Goal: Navigation & Orientation: Understand site structure

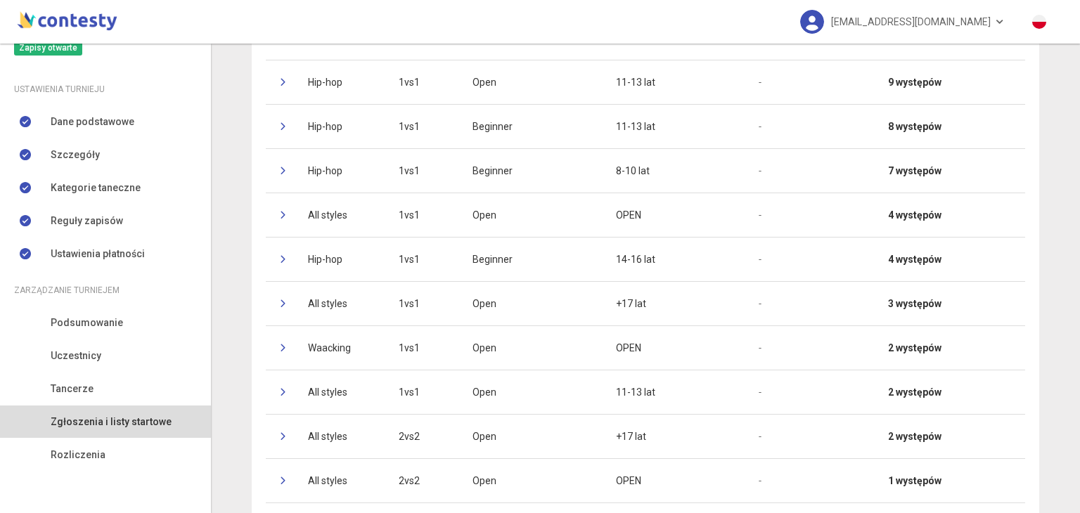
scroll to position [258, 0]
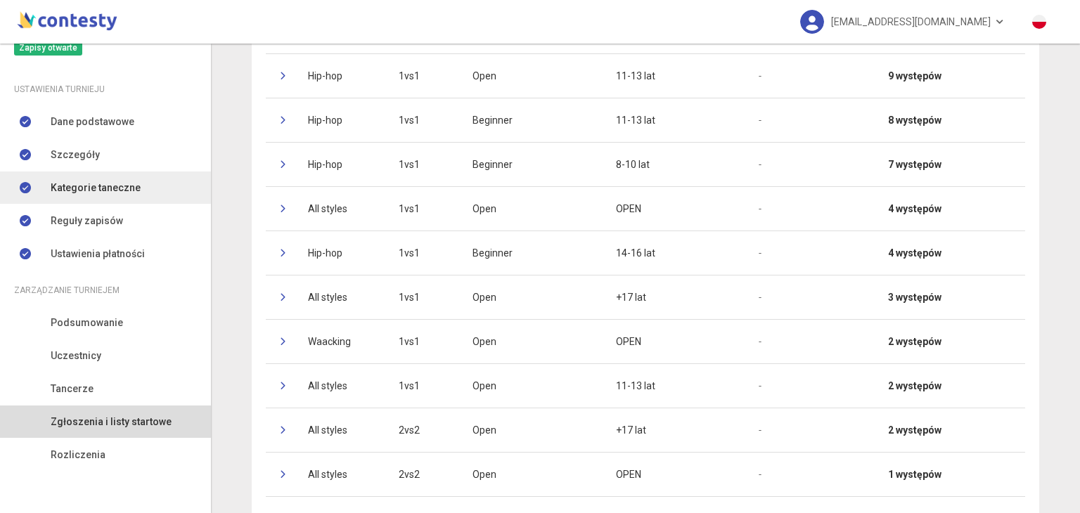
click at [112, 192] on span "Kategorie taneczne" at bounding box center [96, 187] width 90 height 15
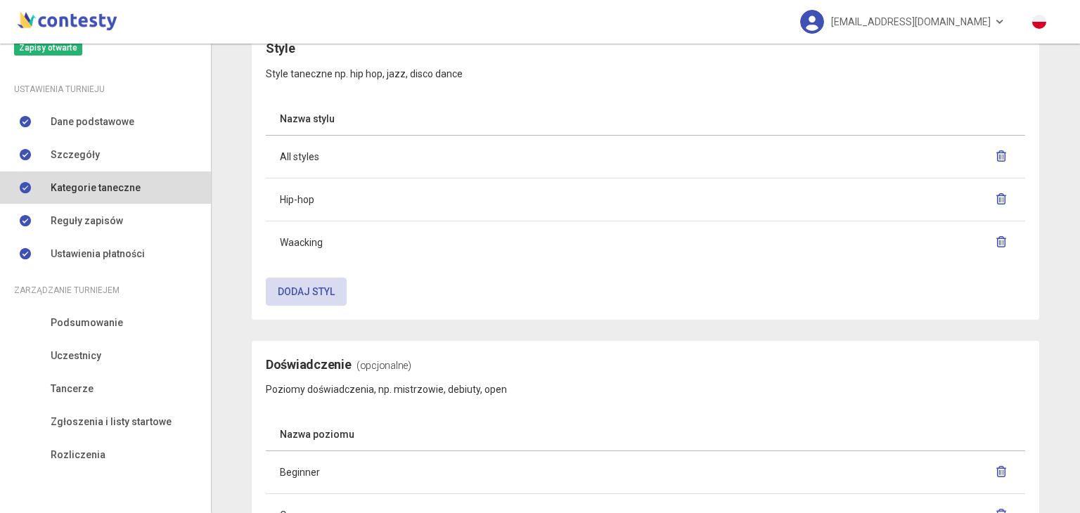
scroll to position [1029, 0]
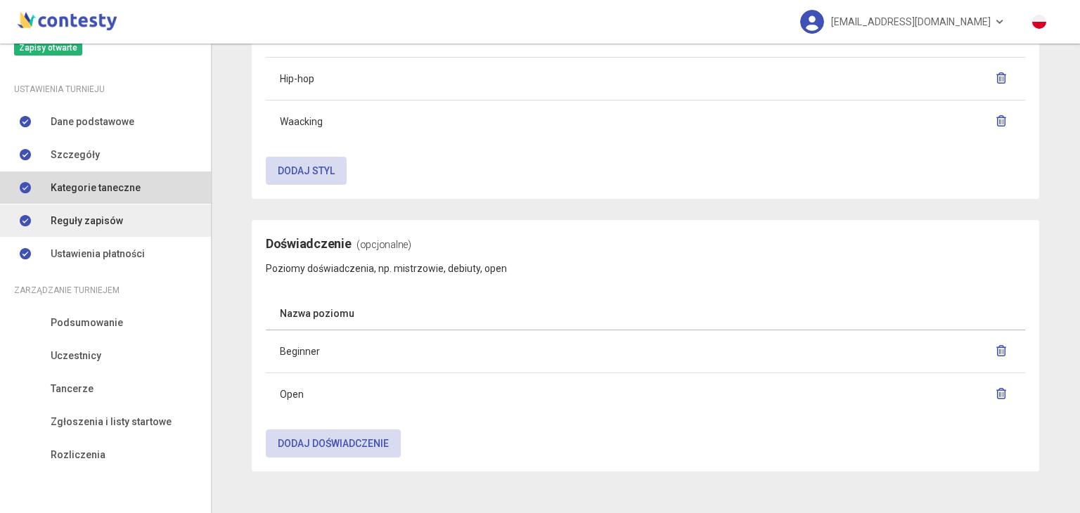
click at [155, 219] on link "Reguły zapisów" at bounding box center [105, 221] width 211 height 32
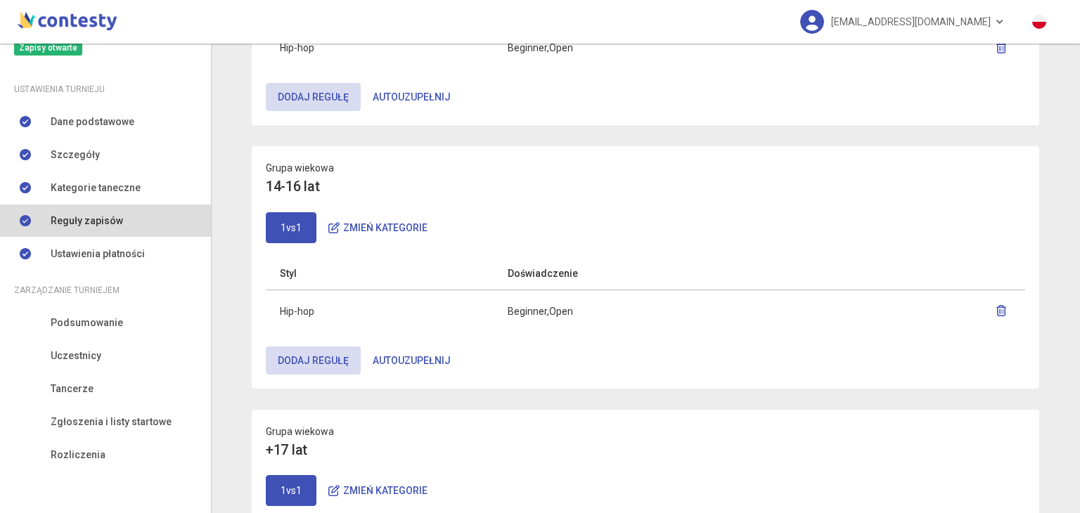
scroll to position [1231, 0]
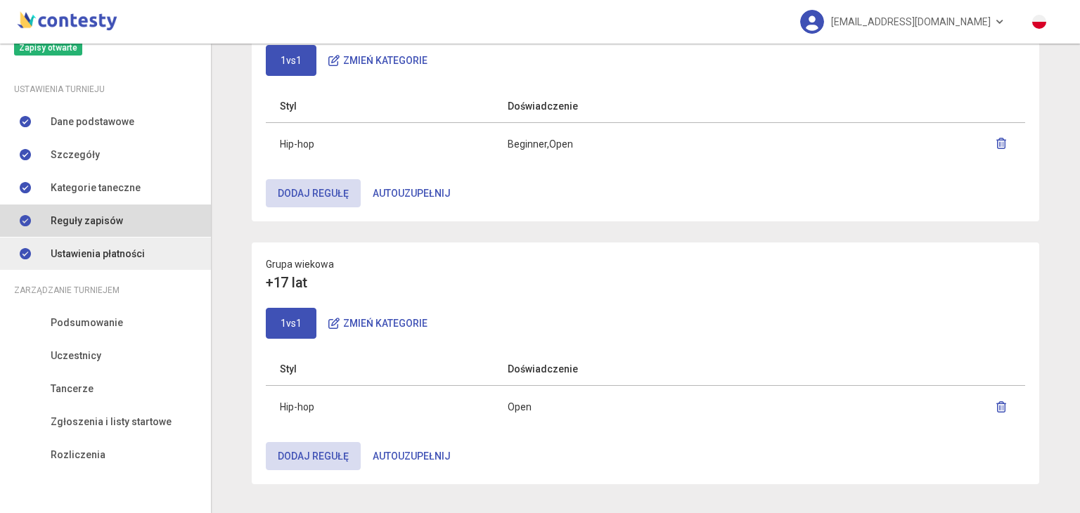
click at [101, 266] on link "Ustawienia płatności" at bounding box center [105, 254] width 211 height 32
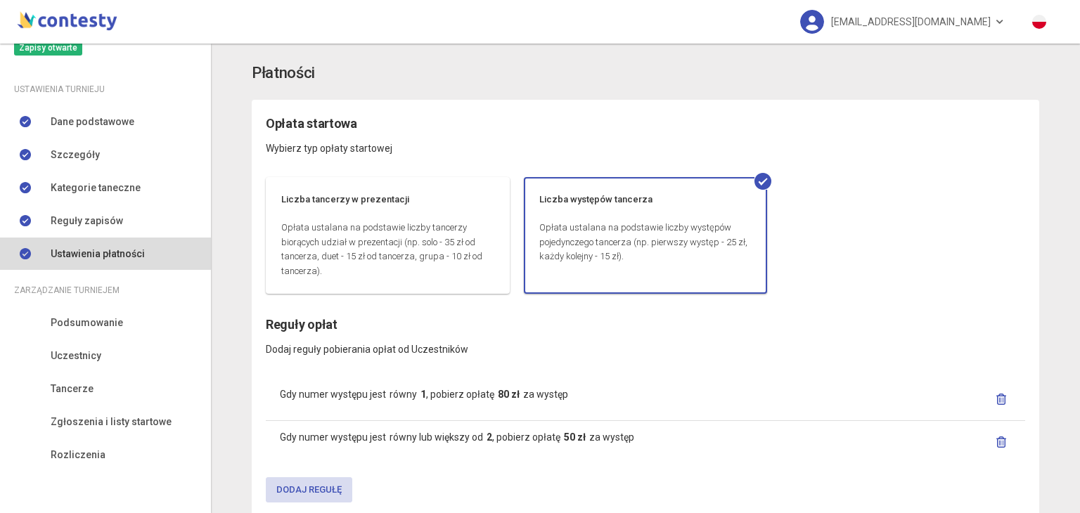
scroll to position [179, 0]
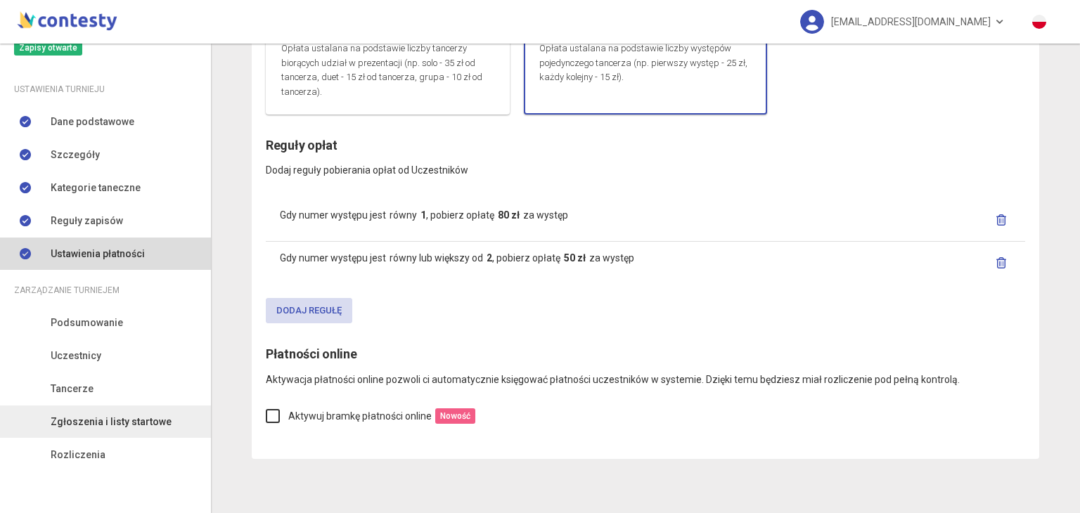
click at [82, 414] on span "Zgłoszenia i listy startowe" at bounding box center [111, 421] width 121 height 15
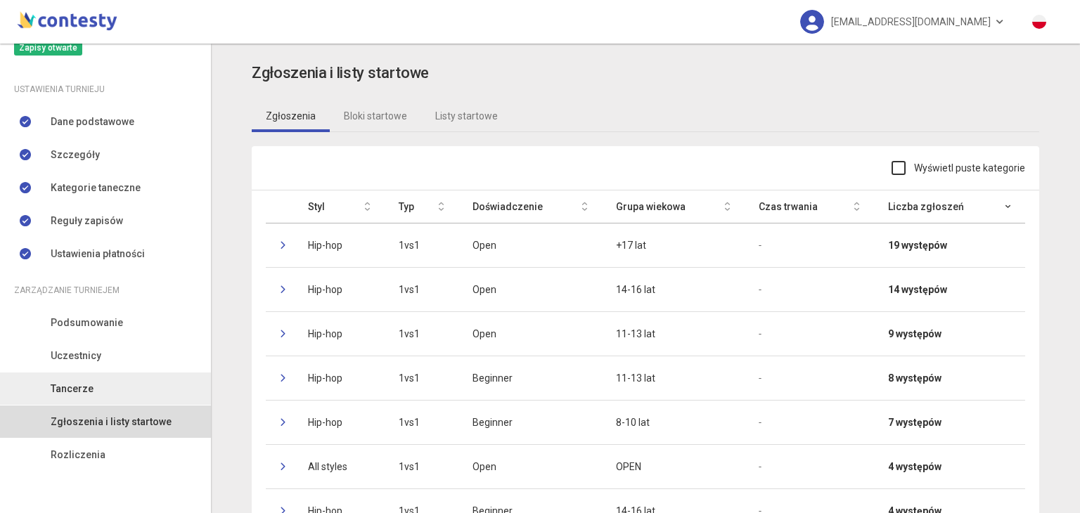
click at [118, 402] on link "Tancerze" at bounding box center [105, 389] width 211 height 32
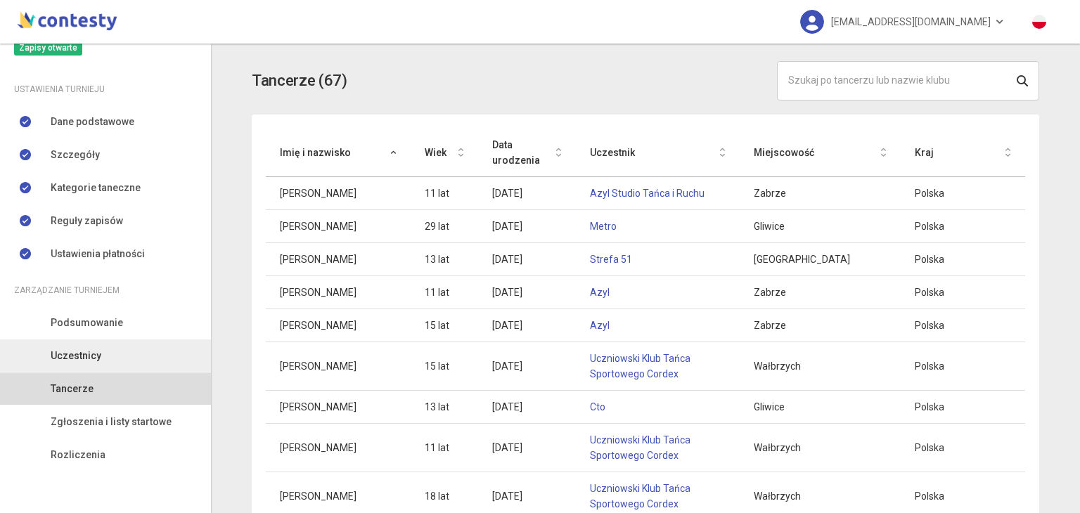
click at [105, 352] on link "Uczestnicy" at bounding box center [105, 356] width 211 height 32
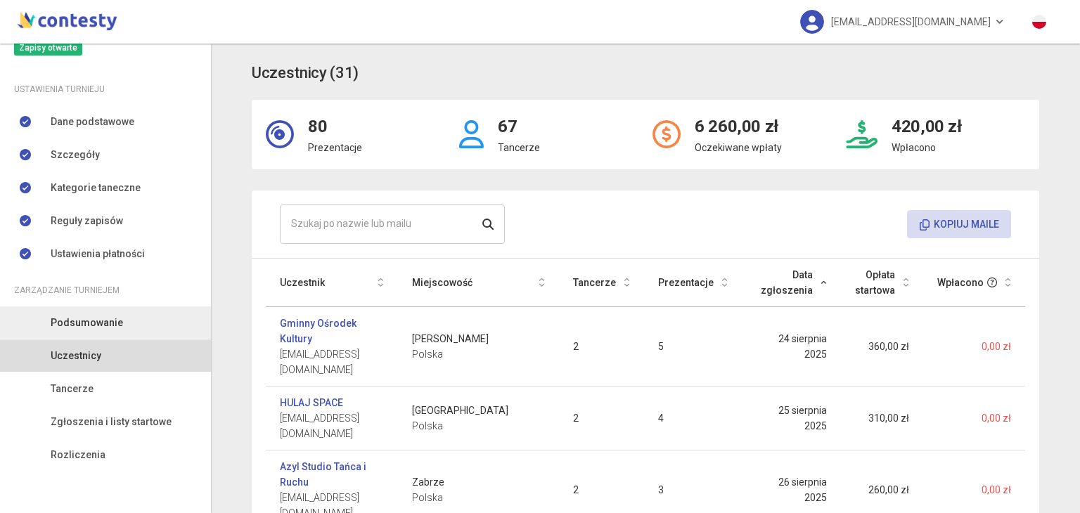
click at [115, 316] on span "Podsumowanie" at bounding box center [87, 322] width 72 height 15
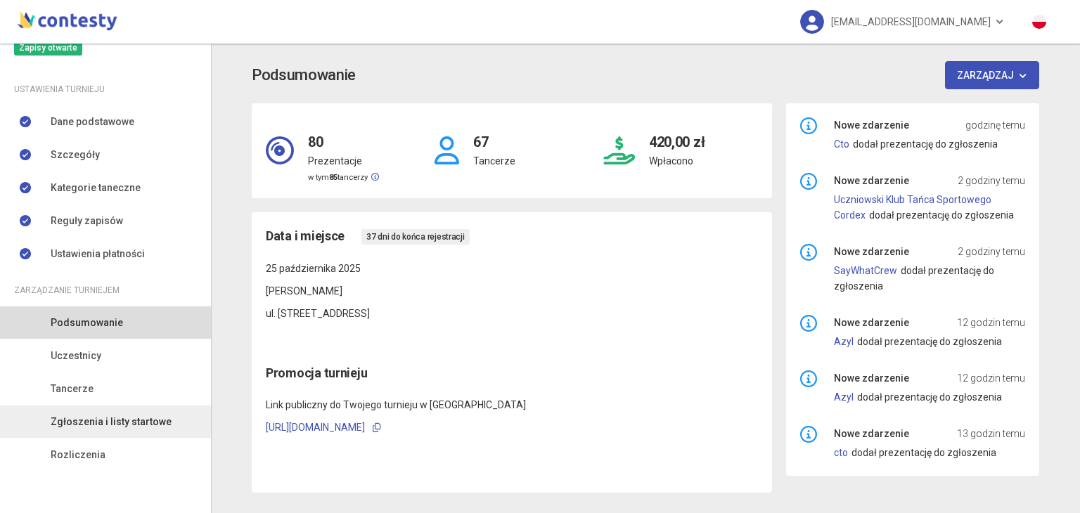
click at [119, 417] on span "Zgłoszenia i listy startowe" at bounding box center [111, 421] width 121 height 15
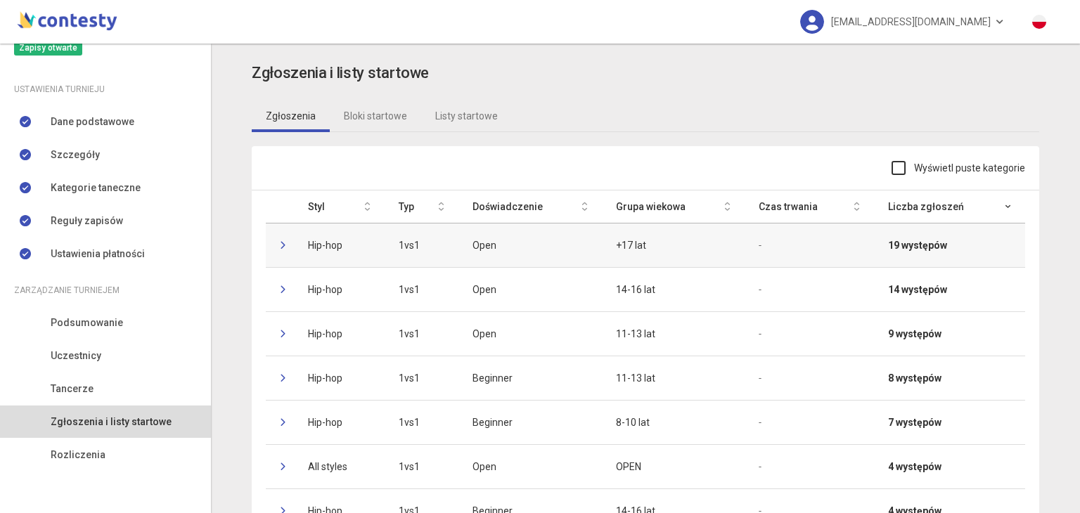
click at [280, 245] on icon at bounding box center [284, 245] width 8 height 8
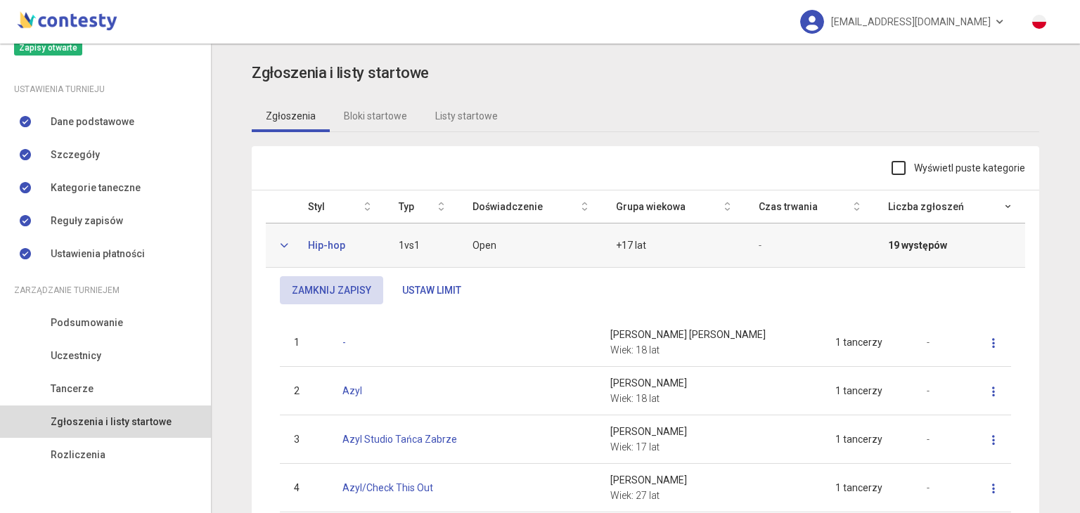
click at [280, 245] on icon at bounding box center [284, 245] width 8 height 8
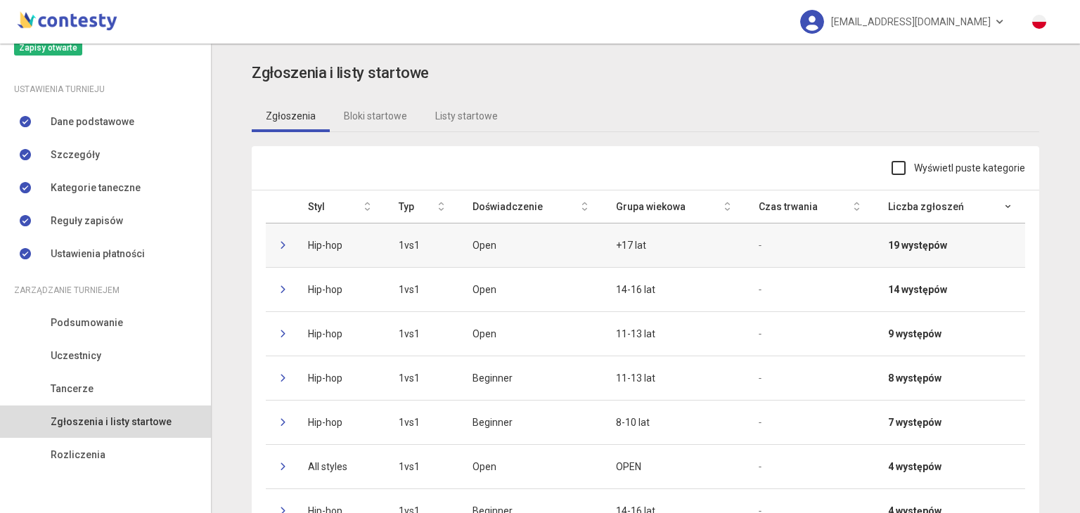
click at [273, 242] on td at bounding box center [280, 245] width 28 height 44
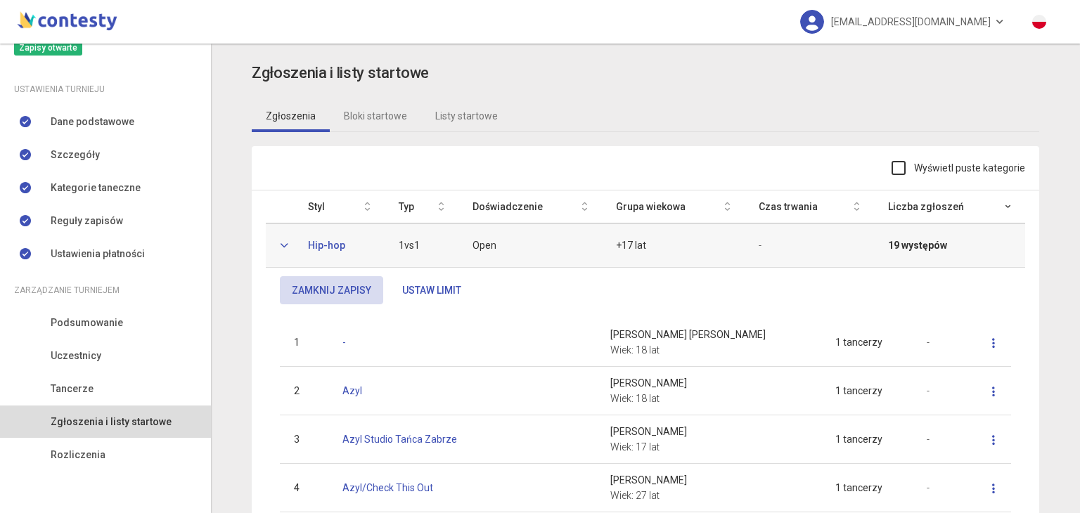
click at [280, 245] on icon at bounding box center [284, 245] width 8 height 8
